Goal: Use online tool/utility: Utilize a website feature to perform a specific function

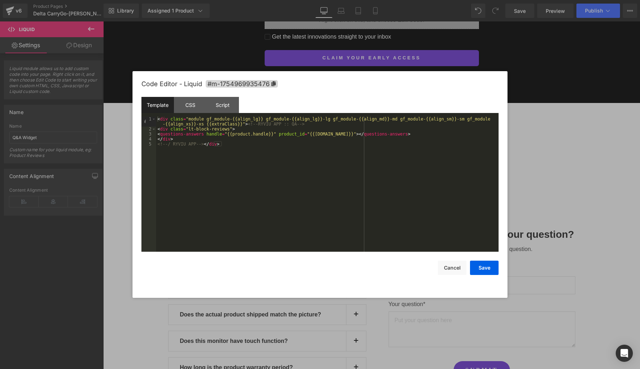
click at [0, 0] on div at bounding box center [0, 0] width 0 height 0
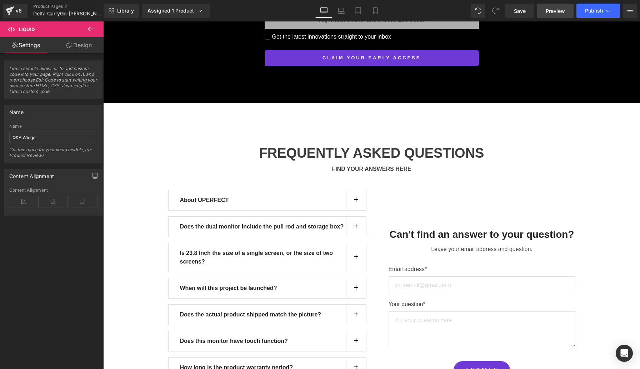
click at [556, 9] on span "Preview" at bounding box center [555, 10] width 19 height 7
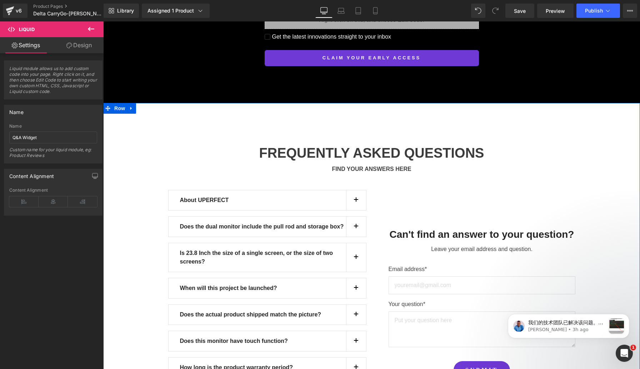
click at [384, 200] on div "FREQUENTLY ASKED QUESTIONS Heading FIND YOUR ANSWERS HERE Text Block About UPER…" at bounding box center [371, 272] width 537 height 339
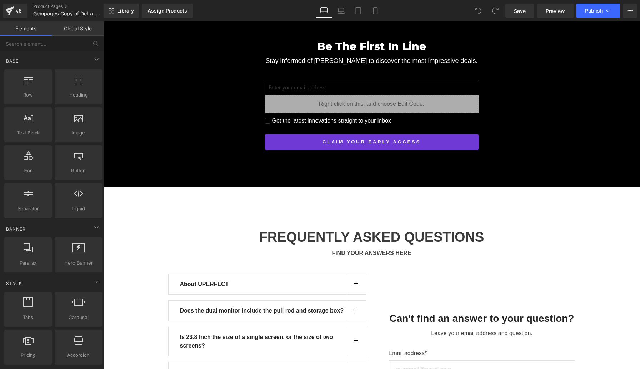
scroll to position [6667, 0]
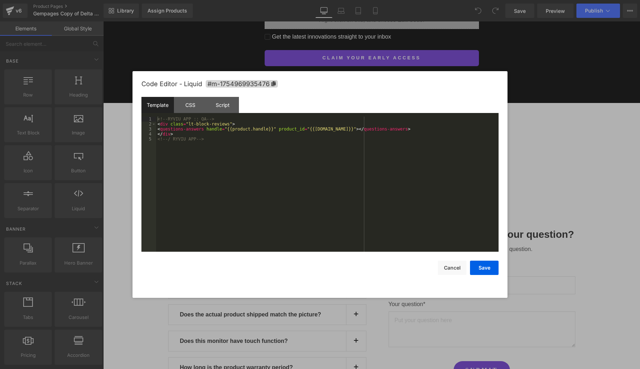
click at [471, 207] on div "Script" at bounding box center [471, 212] width 0 height 11
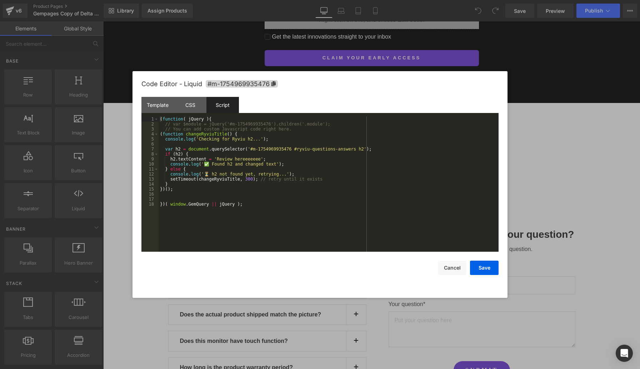
scroll to position [0, 0]
drag, startPoint x: 217, startPoint y: 157, endPoint x: 261, endPoint y: 157, distance: 44.6
click at [261, 157] on div "( function ( jQuery ) { // var $module = jQuery('#m-1754969935476').children('.…" at bounding box center [329, 188] width 340 height 145
click at [487, 266] on button "Save" at bounding box center [484, 267] width 29 height 14
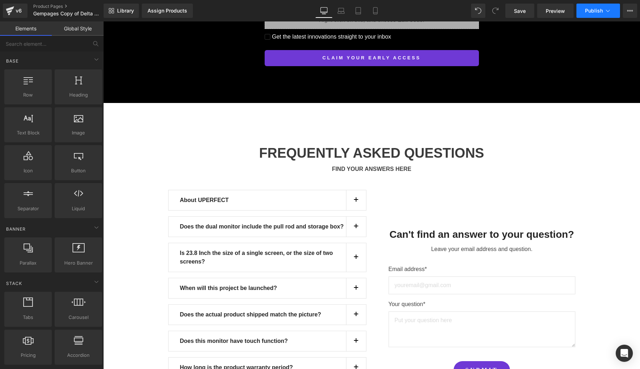
click at [607, 10] on icon at bounding box center [607, 10] width 7 height 7
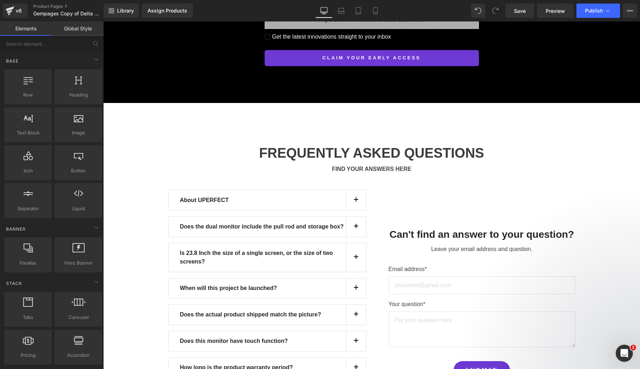
click at [555, 9] on span "Preview" at bounding box center [555, 10] width 19 height 7
